Goal: Task Accomplishment & Management: Manage account settings

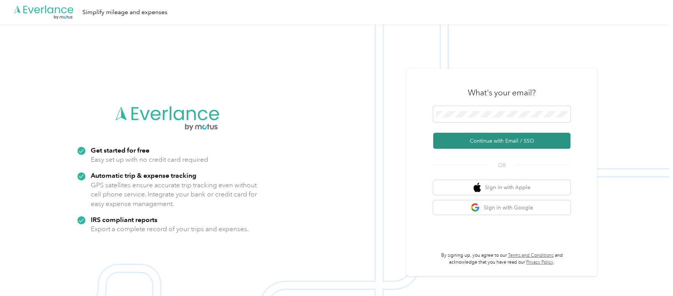
drag, startPoint x: 500, startPoint y: 144, endPoint x: 476, endPoint y: 143, distance: 24.4
click at [500, 145] on button "Continue with Email / SSO" at bounding box center [501, 141] width 137 height 16
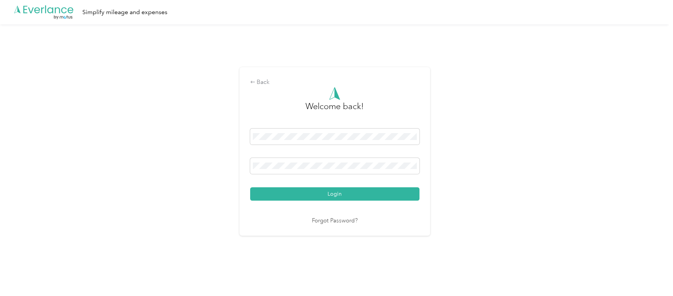
click at [325, 198] on button "Login" at bounding box center [334, 193] width 169 height 13
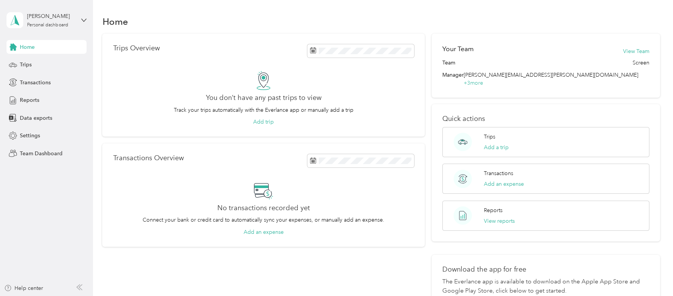
click at [31, 28] on div "[PERSON_NAME] Personal dashboard" at bounding box center [46, 20] width 80 height 27
click at [36, 61] on div "Team dashboard" at bounding box center [33, 59] width 41 height 8
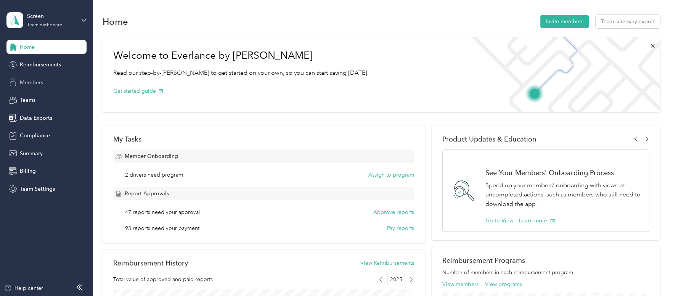
click at [37, 84] on span "Members" at bounding box center [31, 83] width 23 height 8
